Goal: Check status: Check status

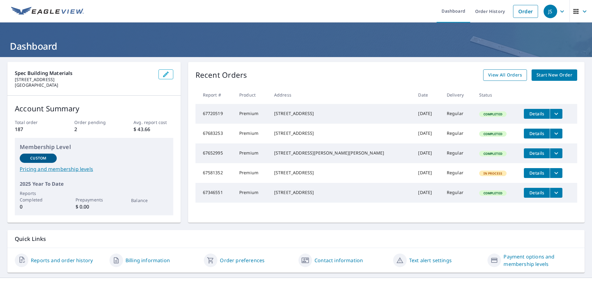
click at [488, 74] on span "View All Orders" at bounding box center [505, 75] width 34 height 8
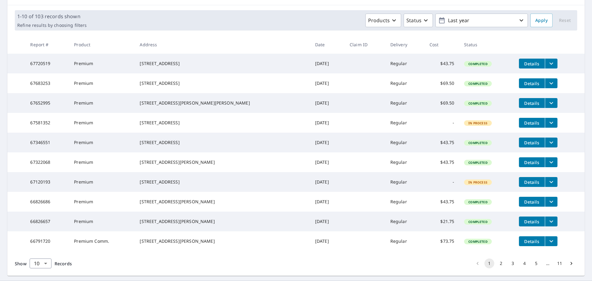
scroll to position [93, 0]
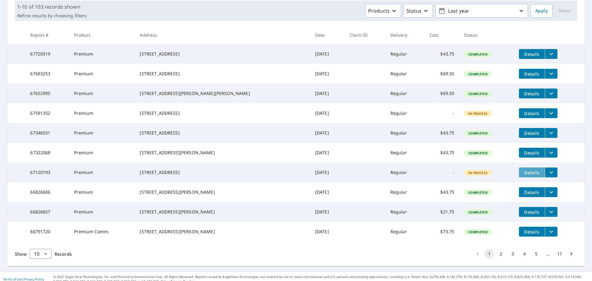
click at [523, 175] on span "Details" at bounding box center [532, 173] width 19 height 6
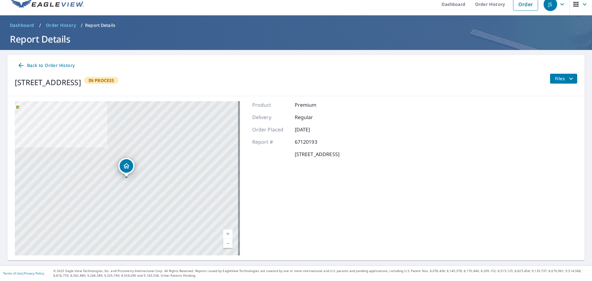
click at [555, 81] on span "Files" at bounding box center [565, 78] width 20 height 7
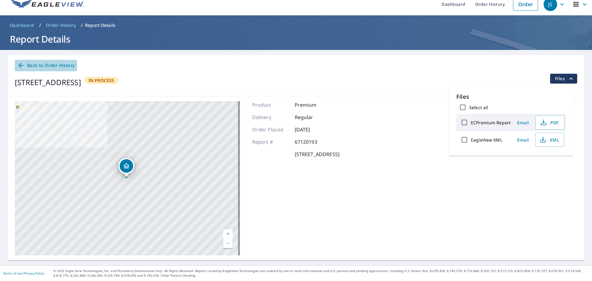
click at [62, 64] on span "Back to Order History" at bounding box center [45, 66] width 57 height 8
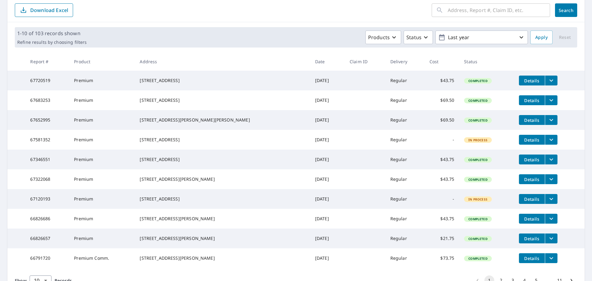
scroll to position [69, 0]
